Goal: Check status: Check status

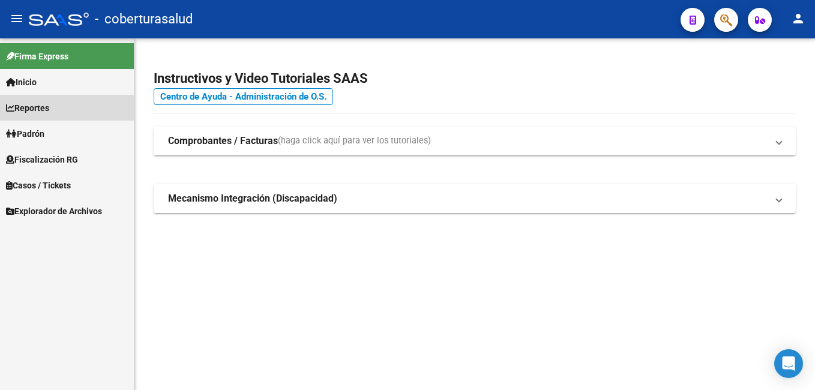
click at [25, 111] on span "Reportes" at bounding box center [27, 107] width 43 height 13
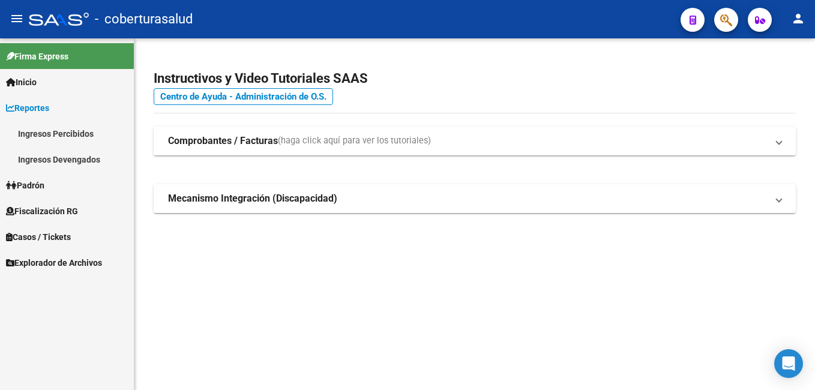
click at [78, 164] on link "Ingresos Devengados" at bounding box center [67, 159] width 134 height 26
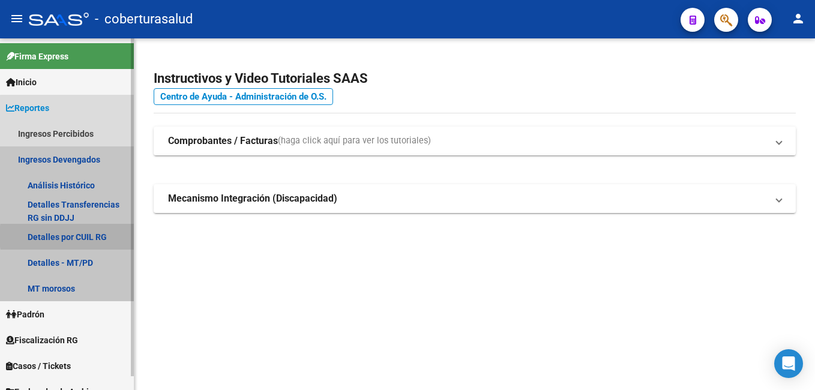
click at [97, 237] on link "Detalles por CUIL RG" at bounding box center [67, 237] width 134 height 26
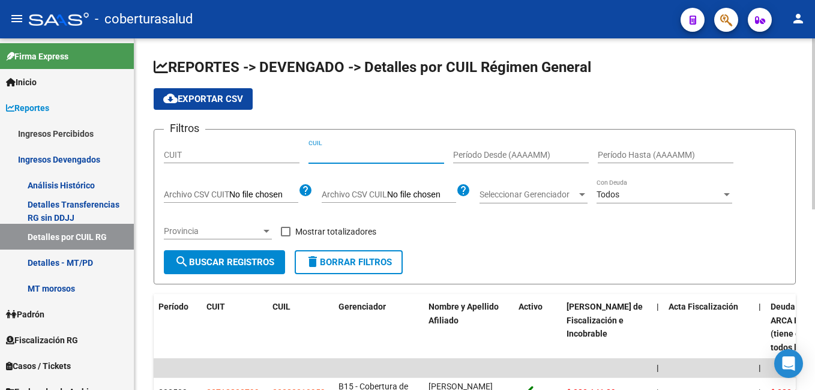
click at [373, 151] on input "CUIL" at bounding box center [377, 155] width 136 height 10
click at [322, 154] on input "CUIL" at bounding box center [377, 155] width 136 height 10
paste input "27-36212881-7"
type input "27-36212881-7"
click at [253, 253] on button "search Buscar Registros" at bounding box center [224, 262] width 121 height 24
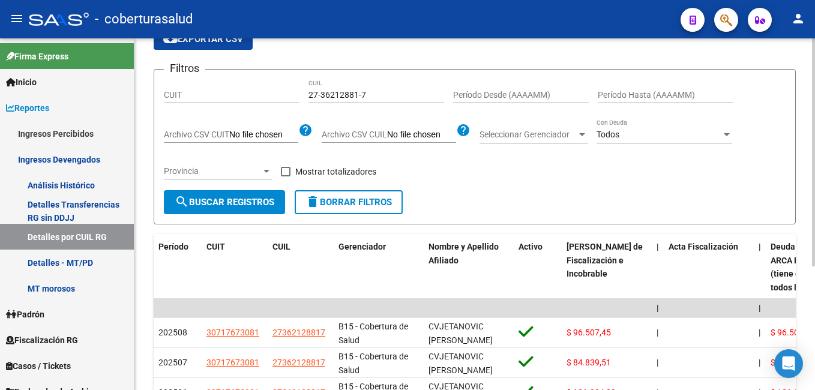
scroll to position [120, 0]
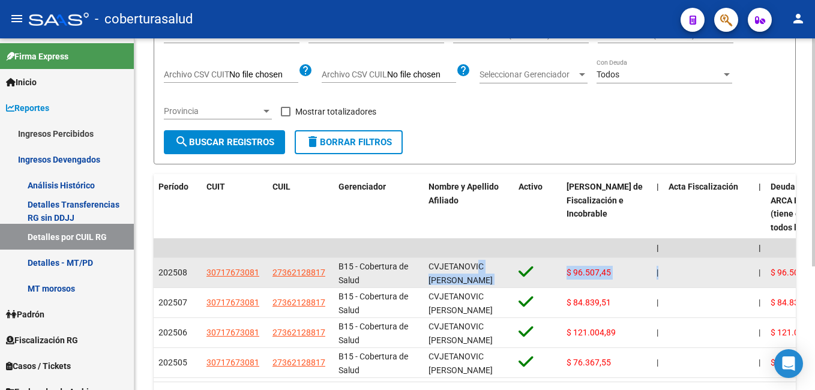
drag, startPoint x: 474, startPoint y: 267, endPoint x: 680, endPoint y: 267, distance: 205.9
